Goal: Task Accomplishment & Management: Manage account settings

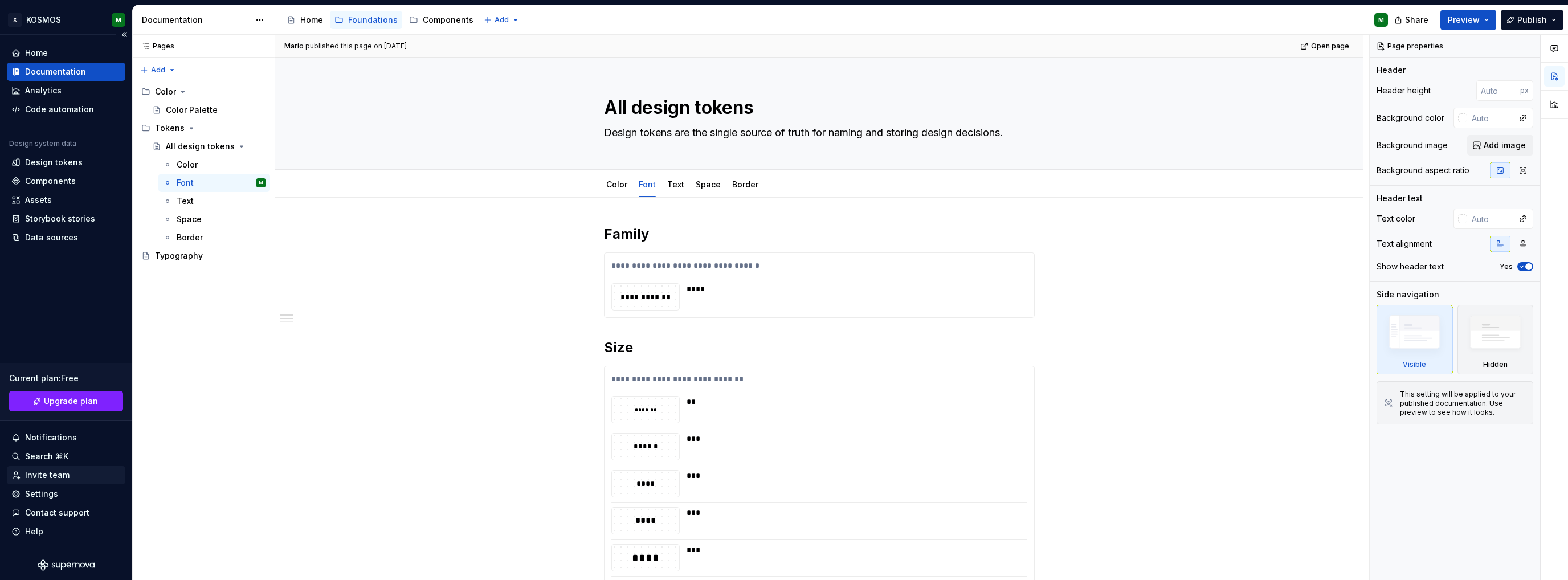
click at [49, 478] on div "Invite team" at bounding box center [47, 476] width 44 height 12
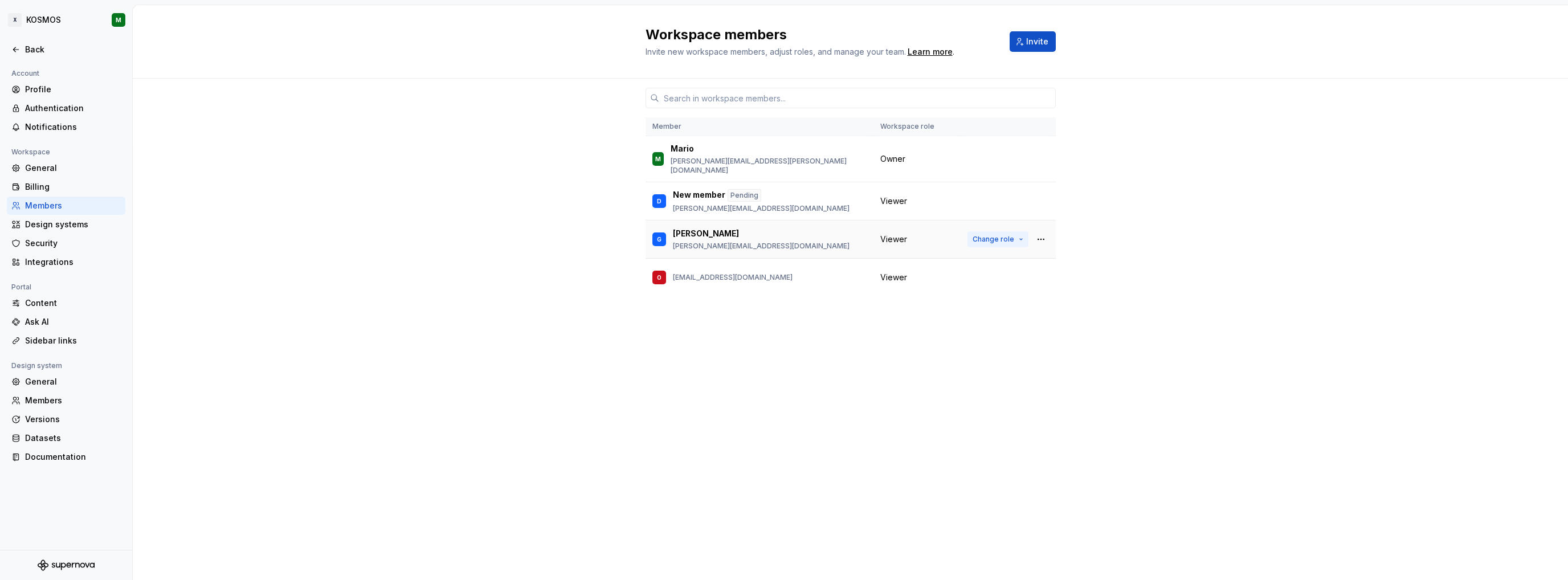
click at [984, 235] on span "Change role" at bounding box center [993, 239] width 41 height 9
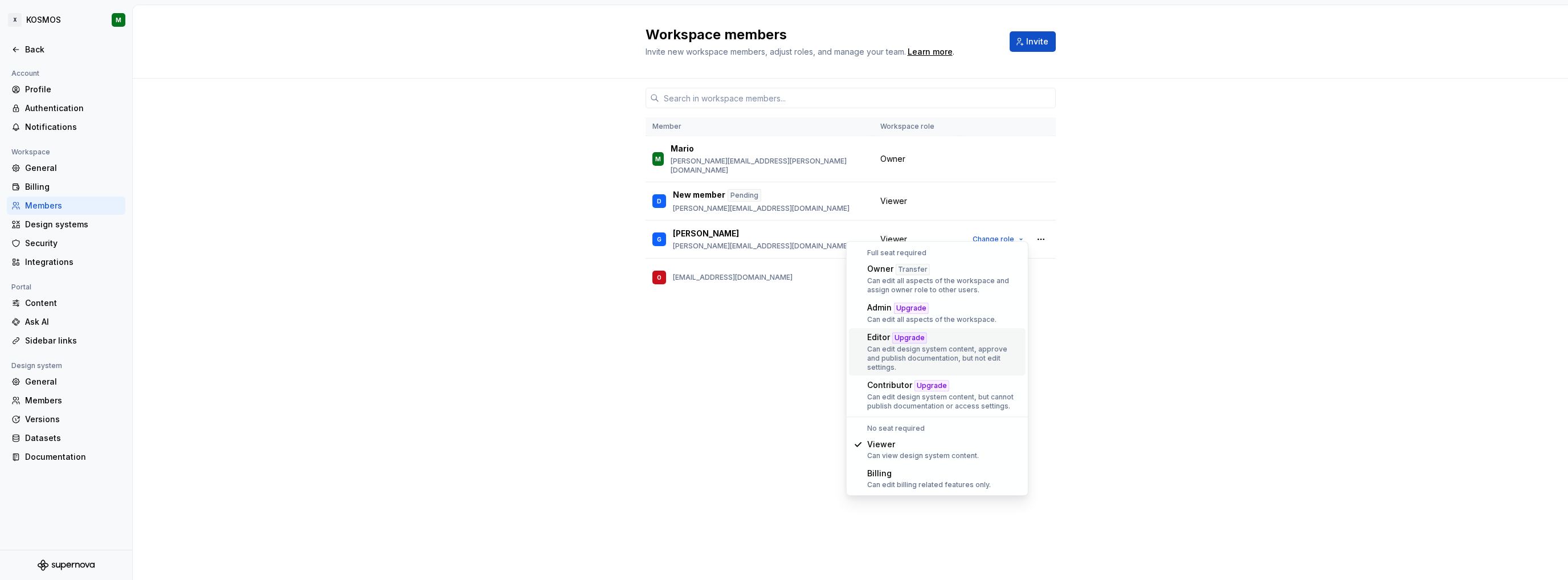
click at [958, 342] on div "Editor Upgrade" at bounding box center [944, 337] width 154 height 12
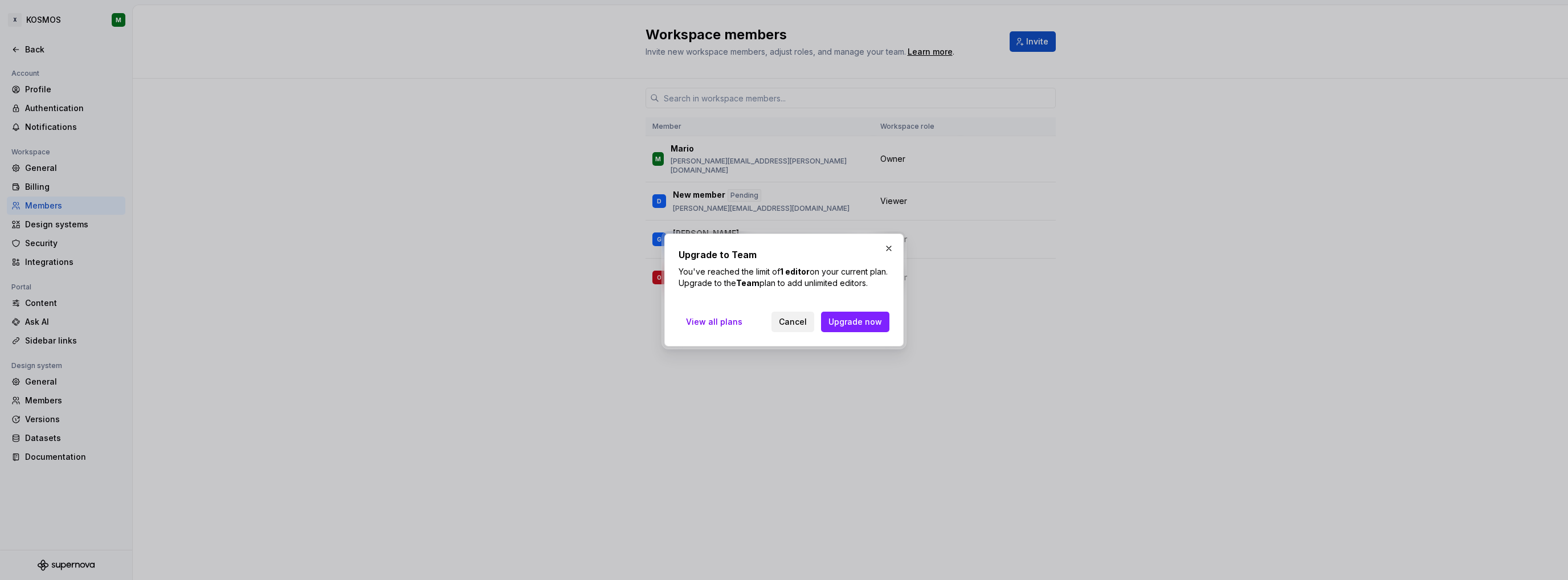
click at [807, 328] on span "Cancel" at bounding box center [792, 322] width 28 height 12
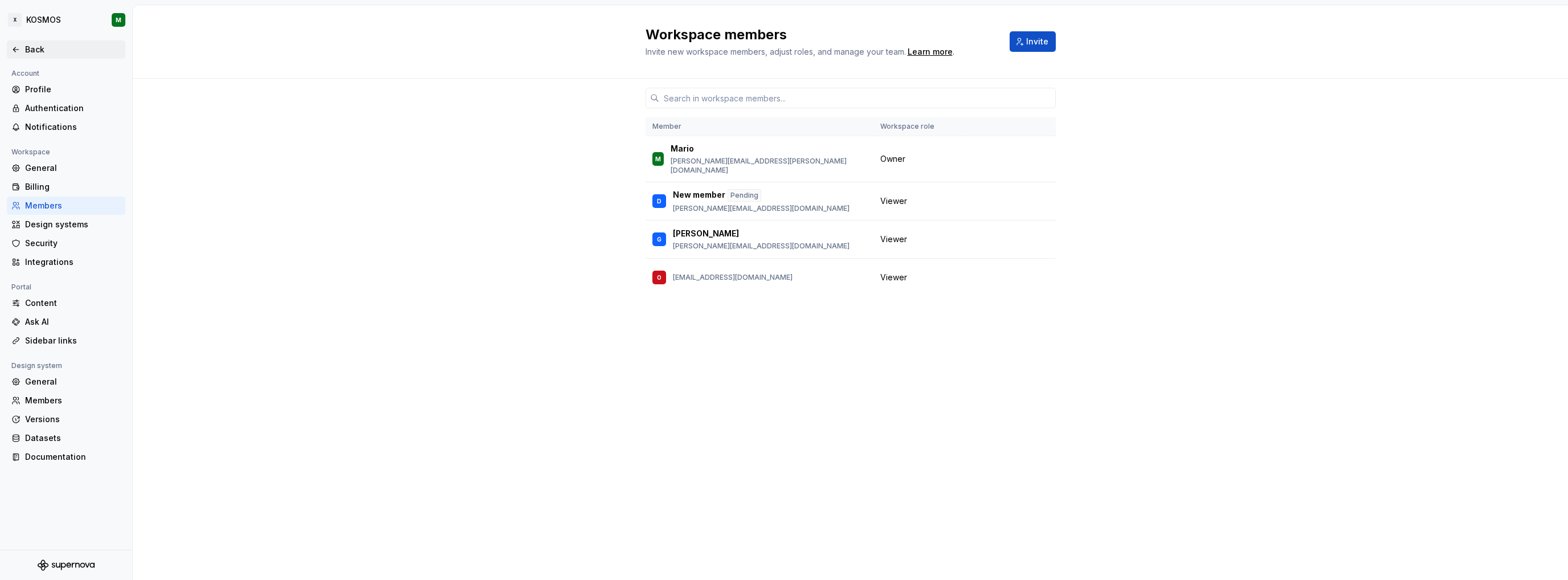
click at [18, 53] on icon at bounding box center [16, 49] width 9 height 9
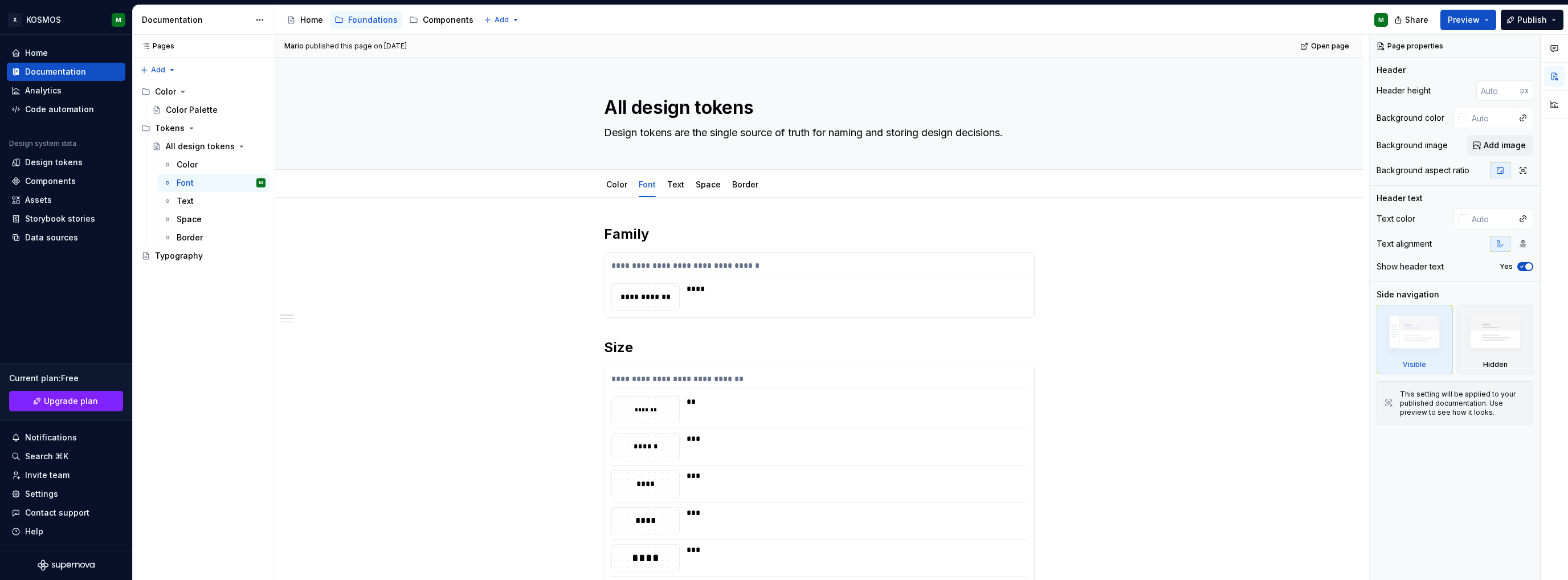
type textarea "*"
